Goal: Find specific page/section: Find specific page/section

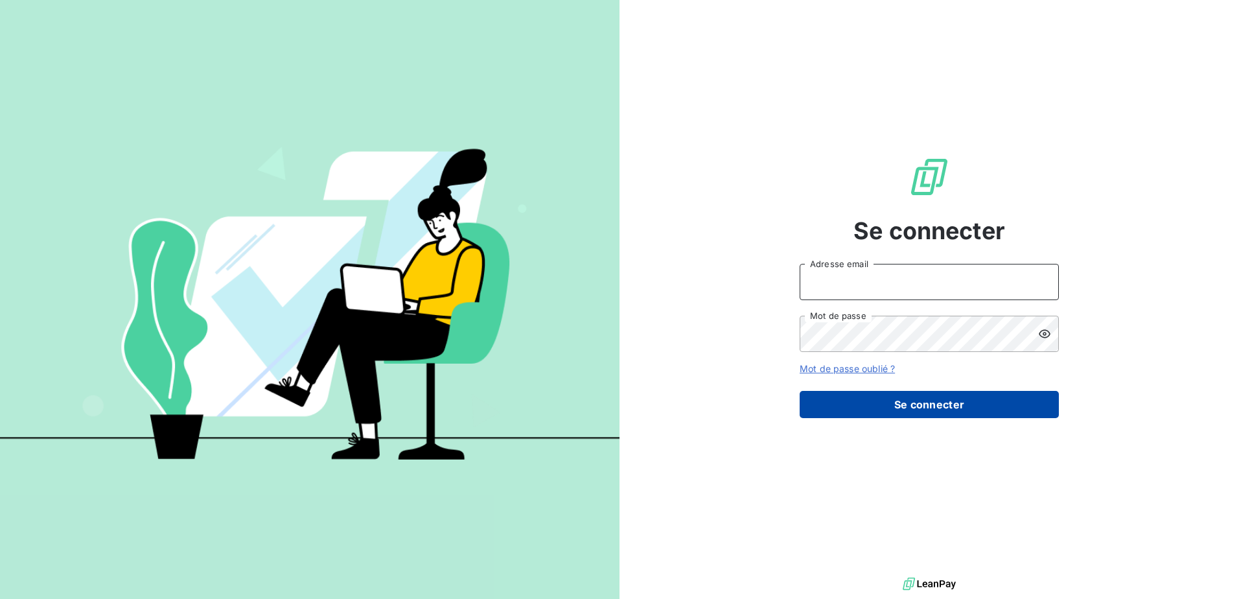
type input "[EMAIL_ADDRESS][DOMAIN_NAME]"
click at [893, 407] on button "Se connecter" at bounding box center [929, 404] width 259 height 27
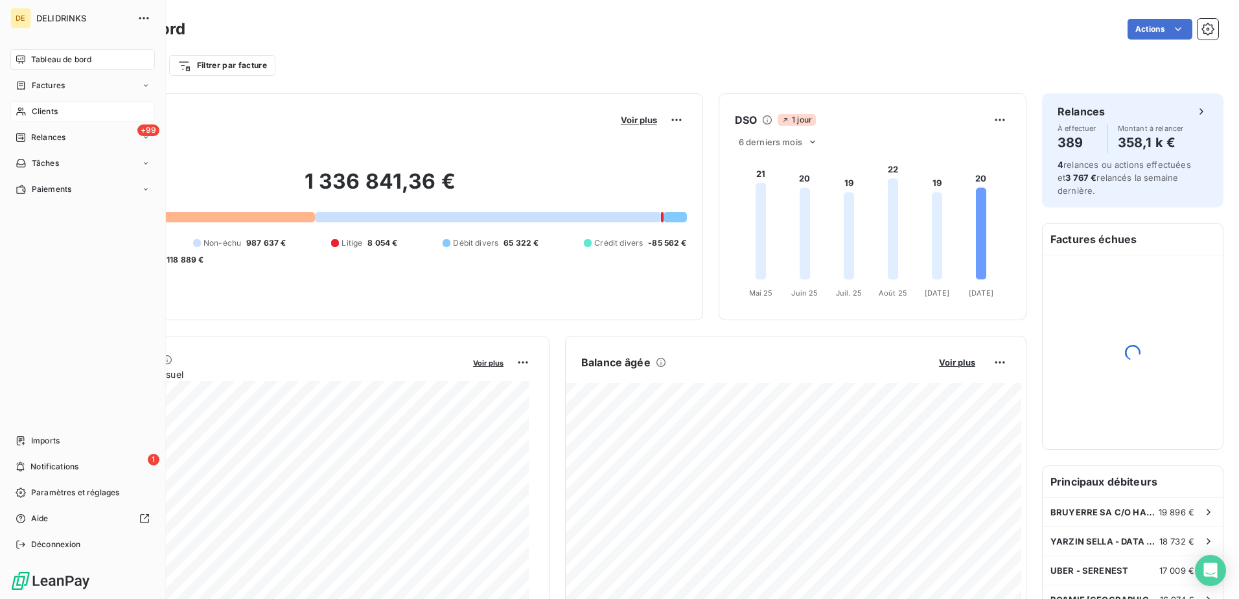
click at [40, 115] on span "Clients" at bounding box center [45, 112] width 26 height 12
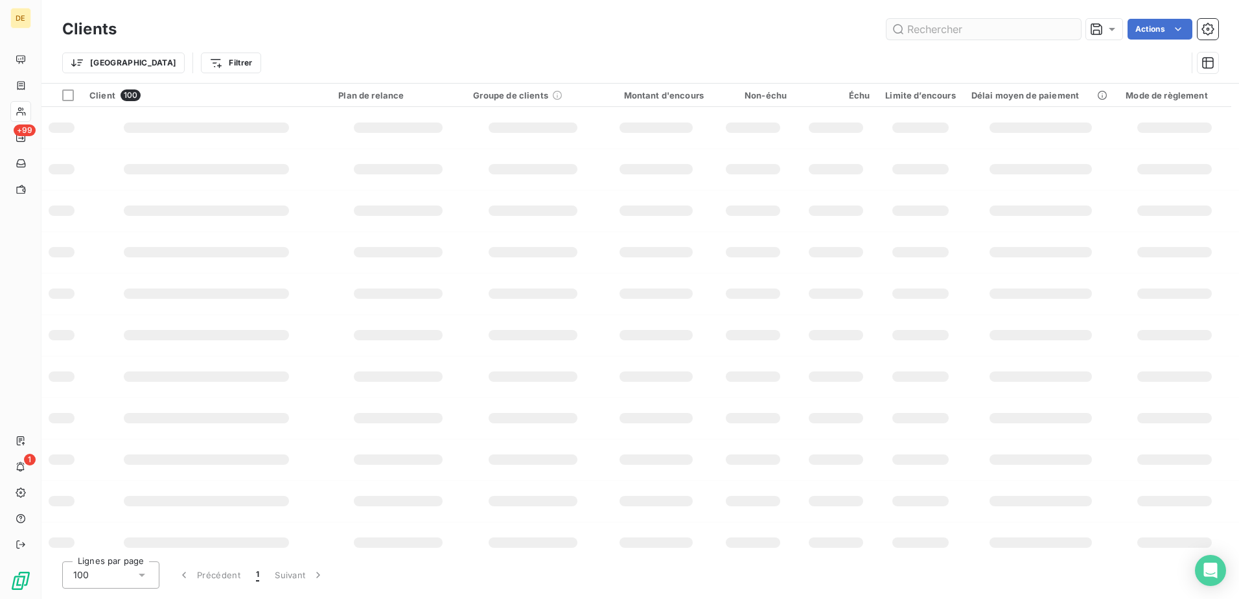
click at [985, 34] on input "text" at bounding box center [984, 29] width 194 height 21
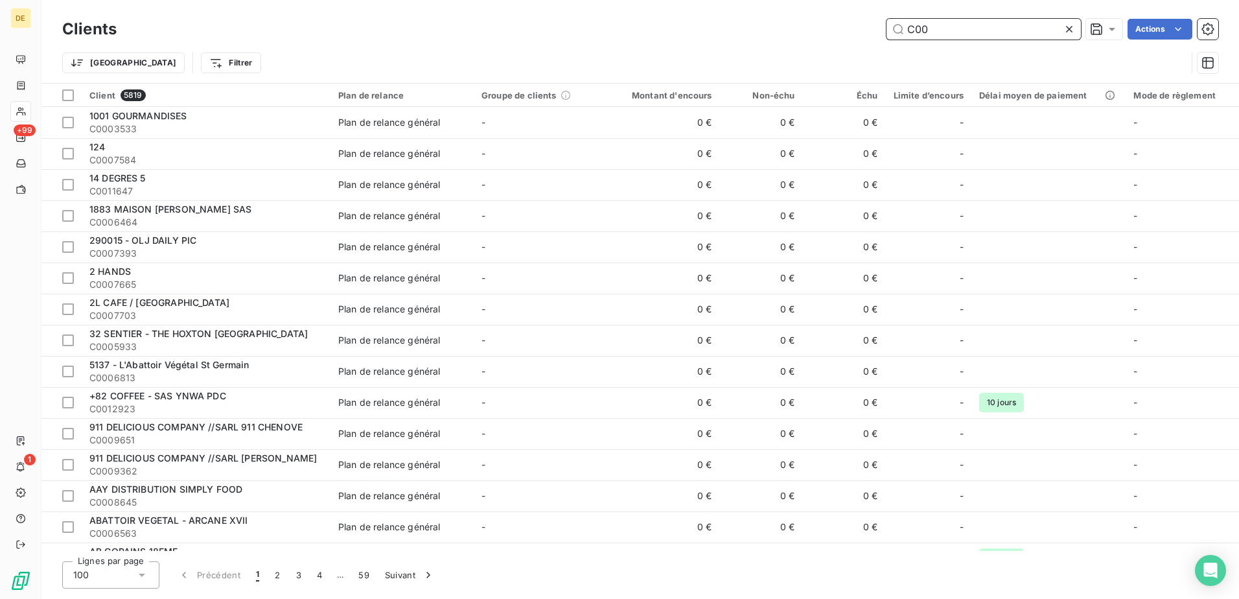
click at [961, 20] on input "C00" at bounding box center [984, 29] width 194 height 21
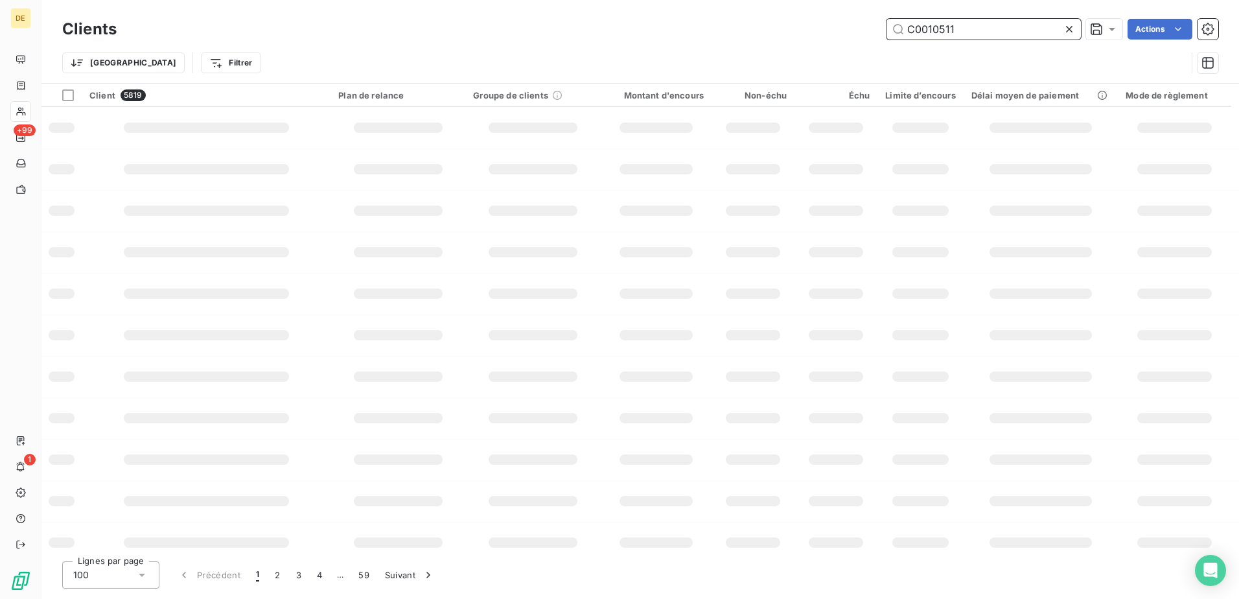
type input "C0010511"
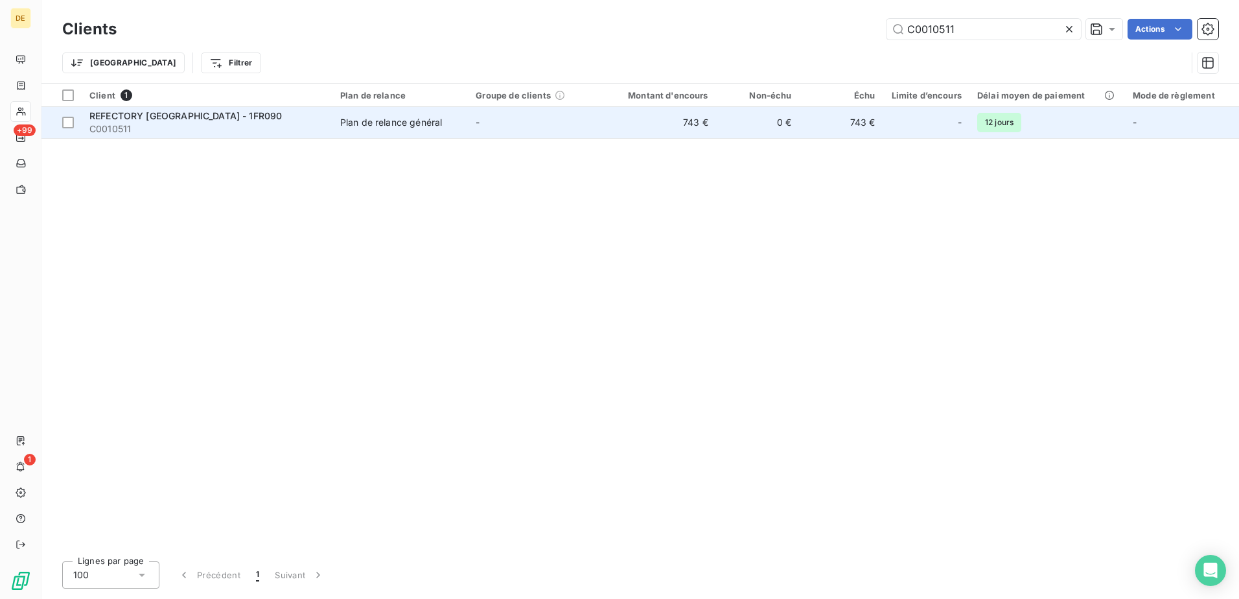
click at [312, 128] on span "C0010511" at bounding box center [206, 129] width 235 height 13
